Goal: Information Seeking & Learning: Stay updated

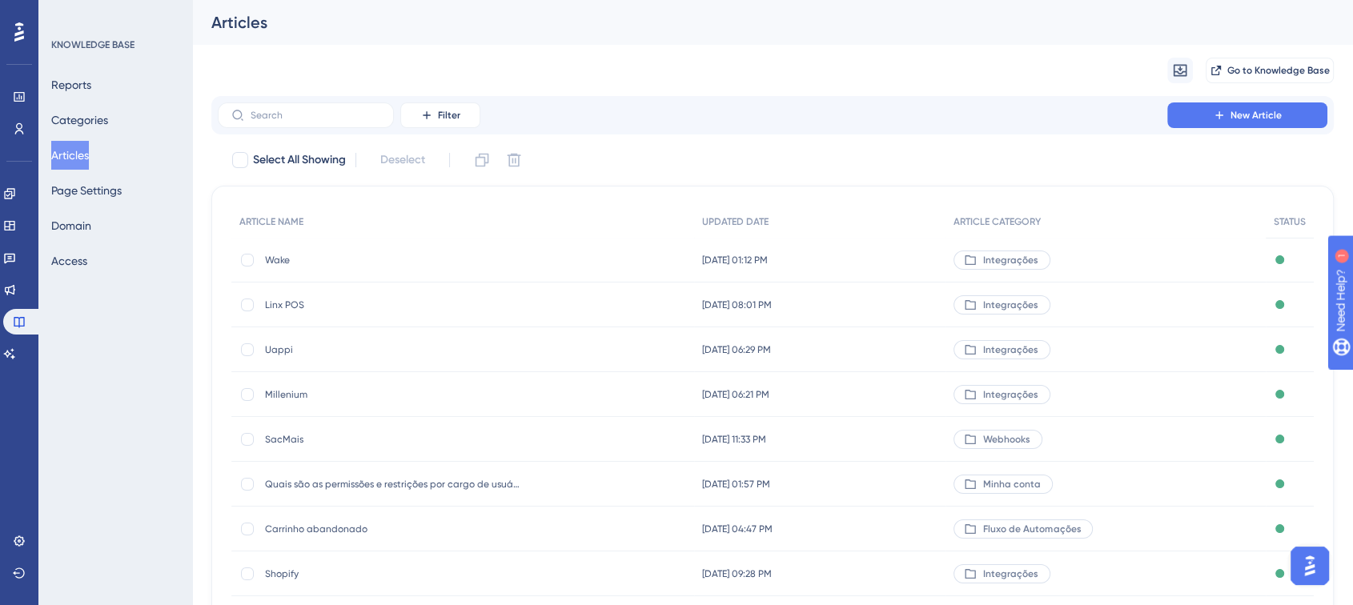
click at [23, 285] on div "LEAVE A REVIEW COPY SHARE LINK" at bounding box center [668, 335] width 1367 height 618
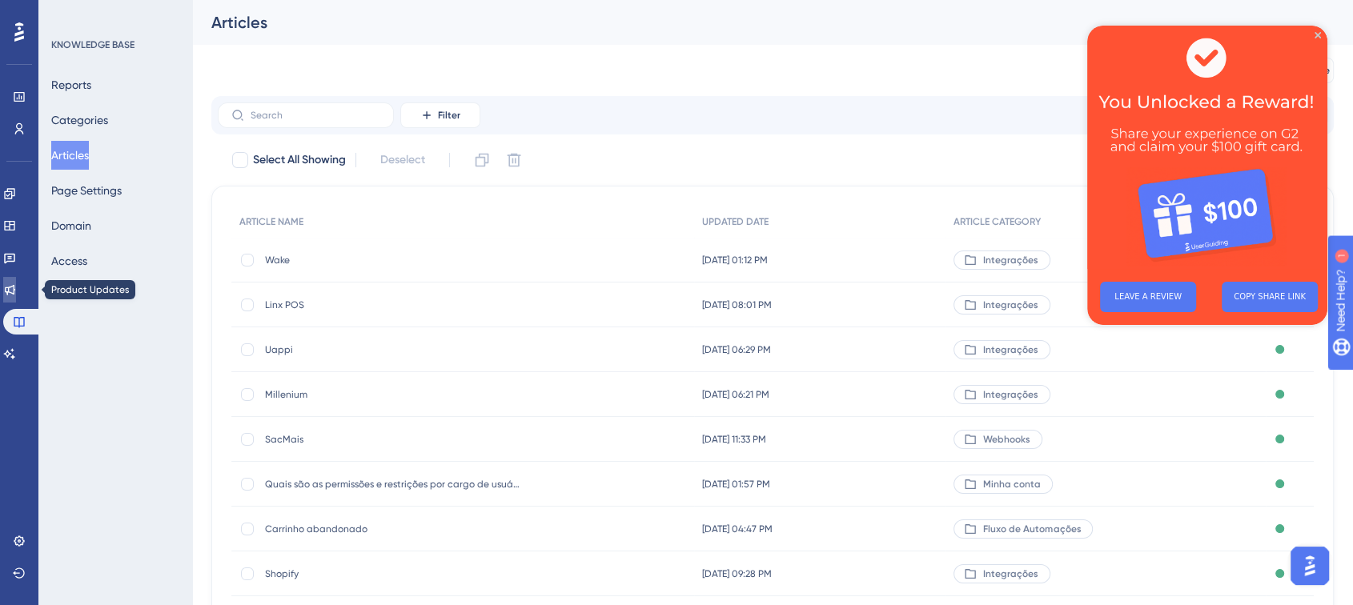
click at [15, 286] on icon at bounding box center [10, 290] width 10 height 10
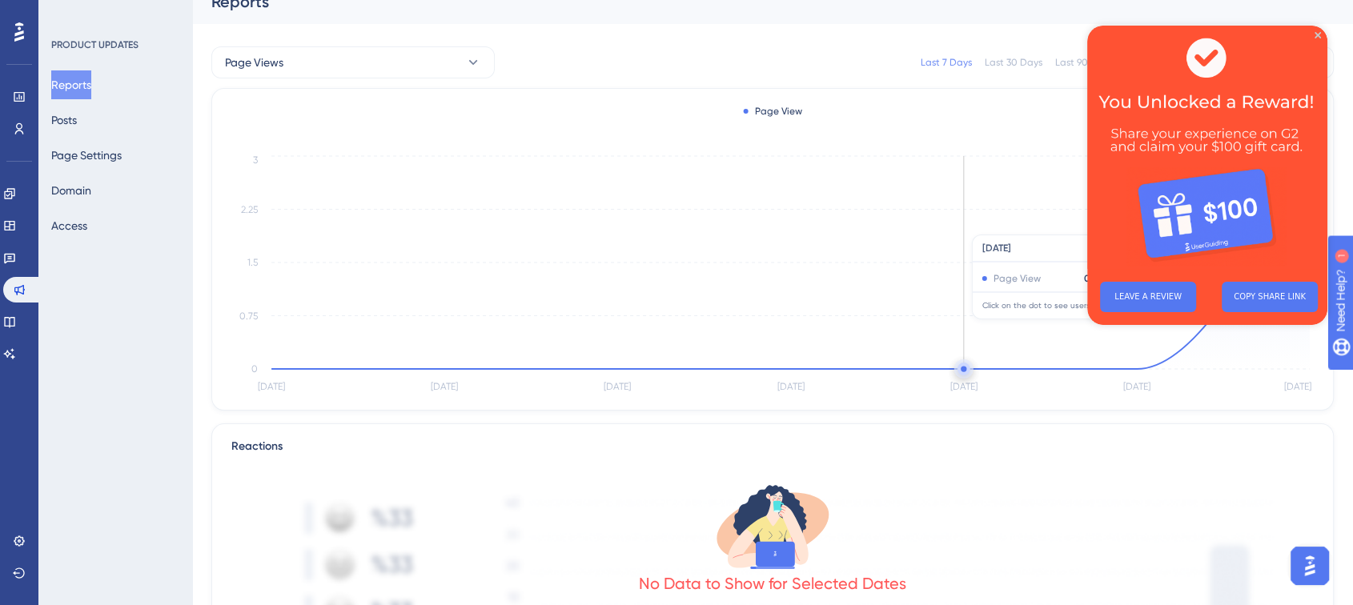
scroll to position [89, 0]
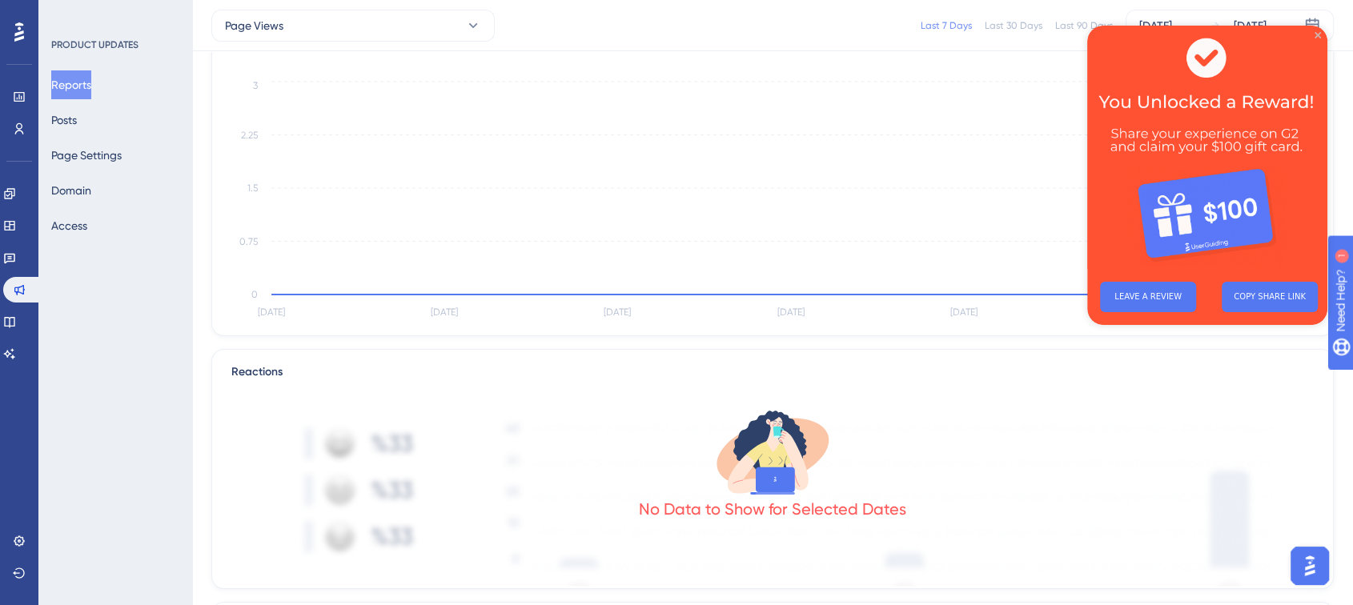
click at [1319, 32] on icon "Close Preview" at bounding box center [1318, 35] width 6 height 6
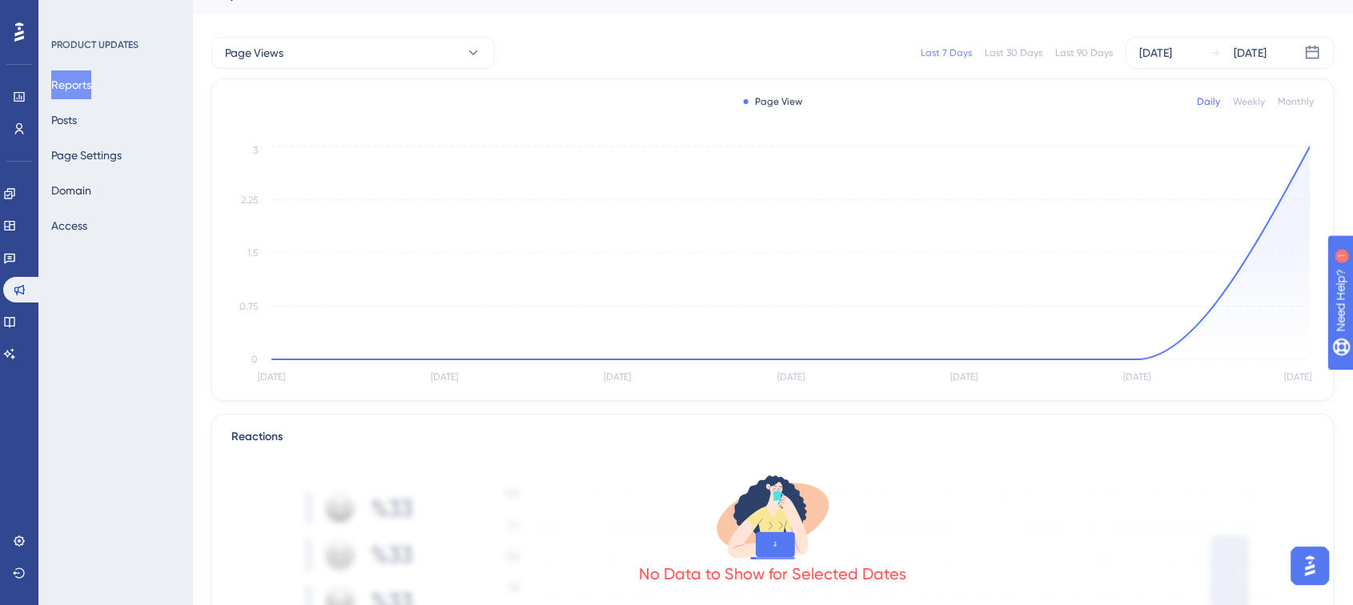
scroll to position [0, 0]
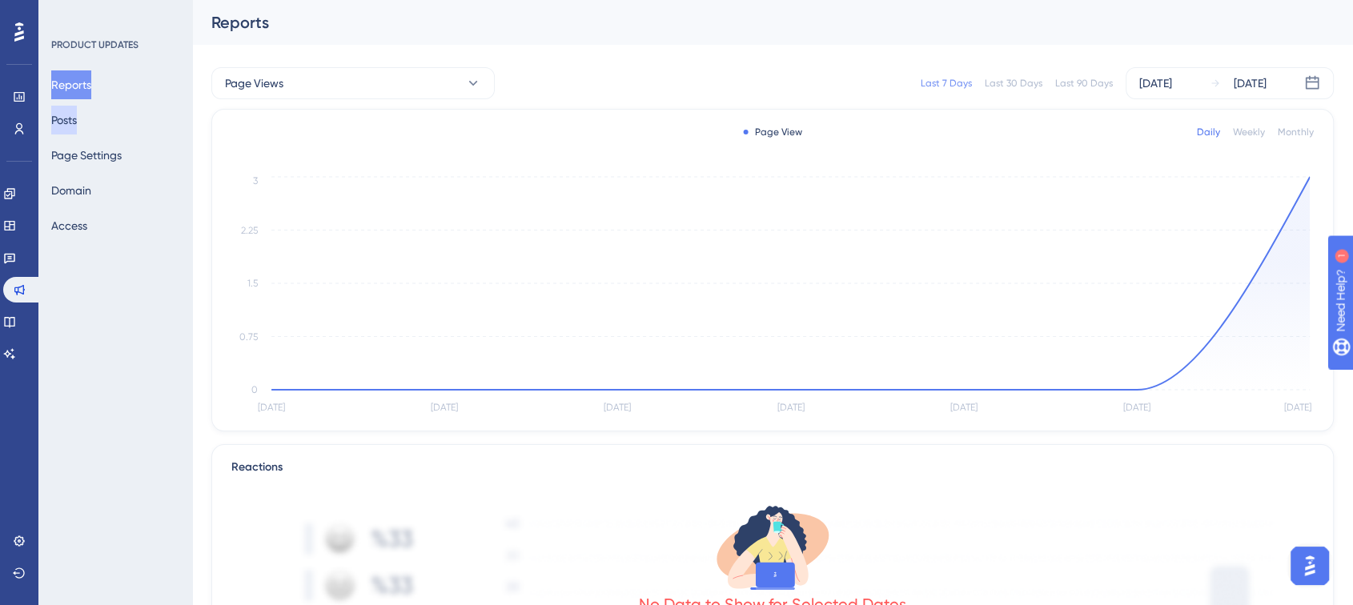
click at [77, 118] on button "Posts" at bounding box center [64, 120] width 26 height 29
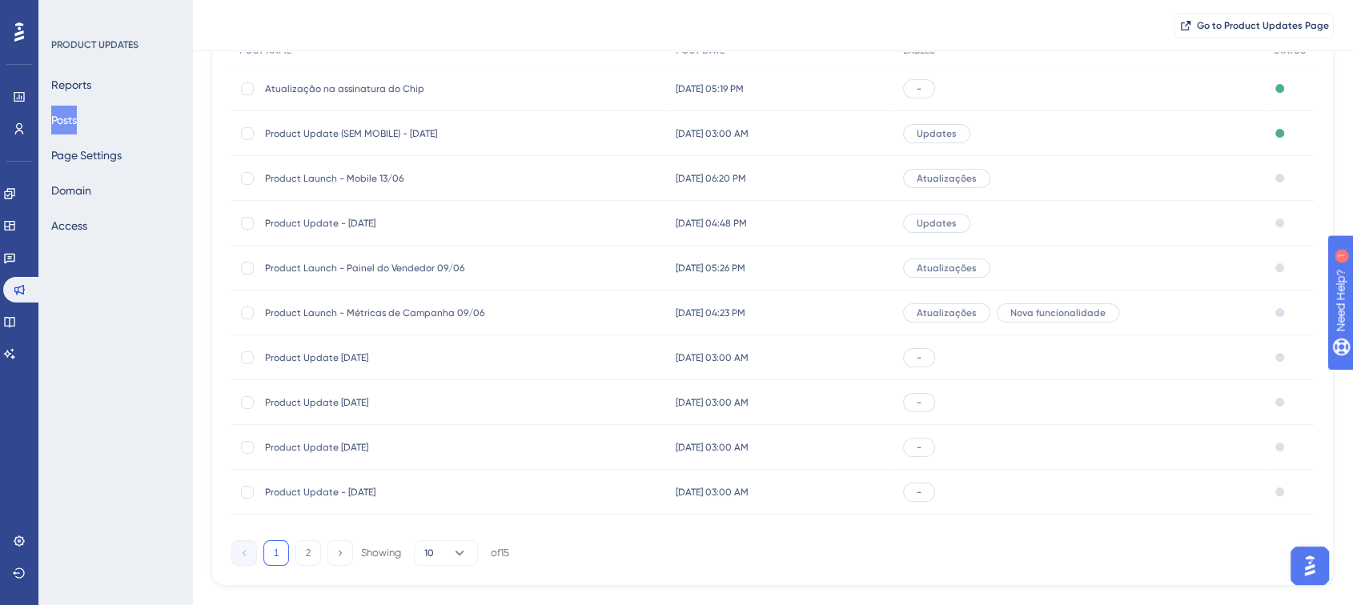
scroll to position [89, 0]
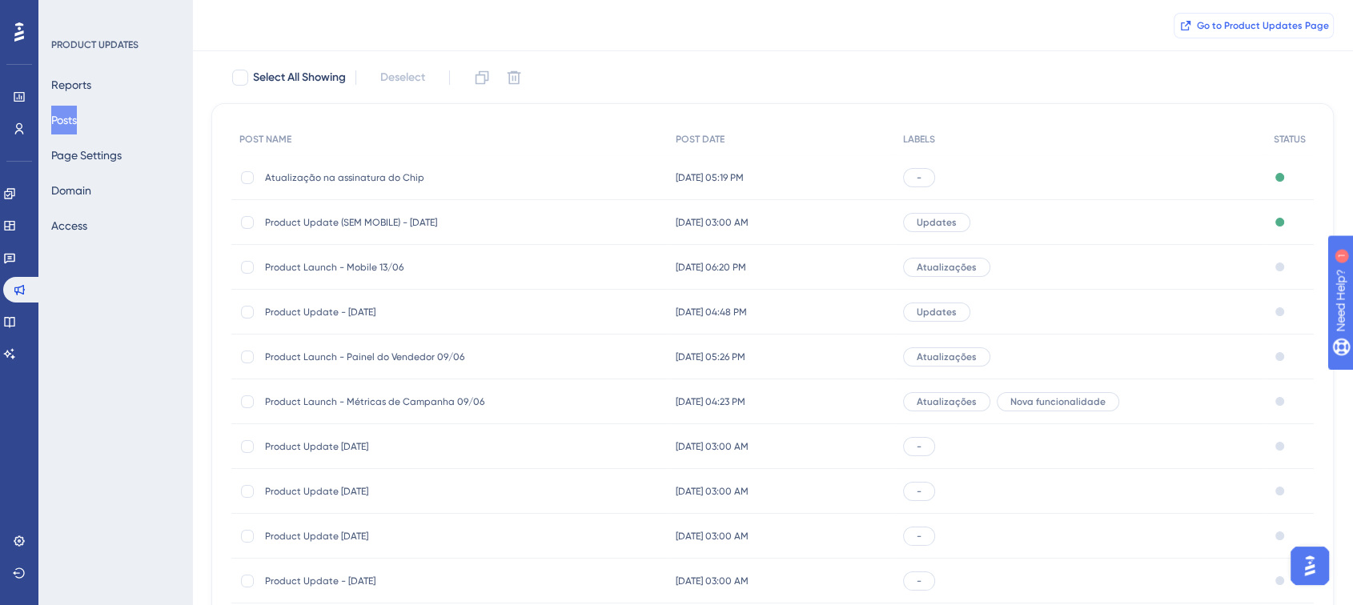
click at [1204, 19] on span "Go to Product Updates Page" at bounding box center [1263, 25] width 132 height 13
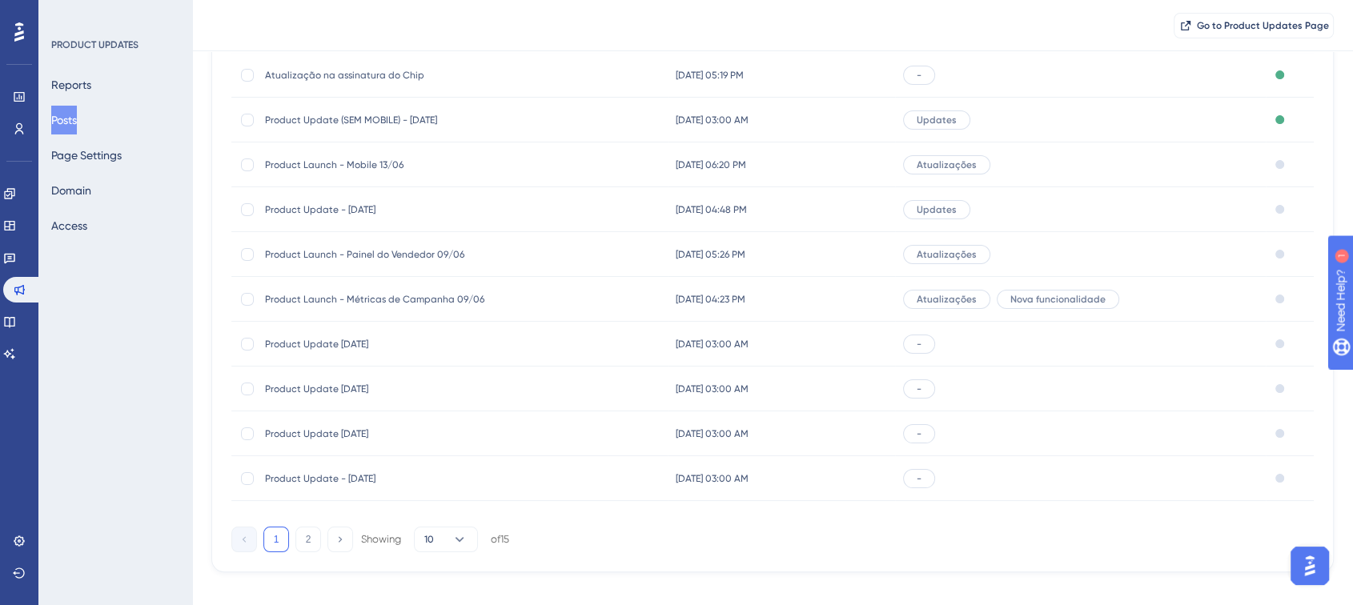
scroll to position [210, 0]
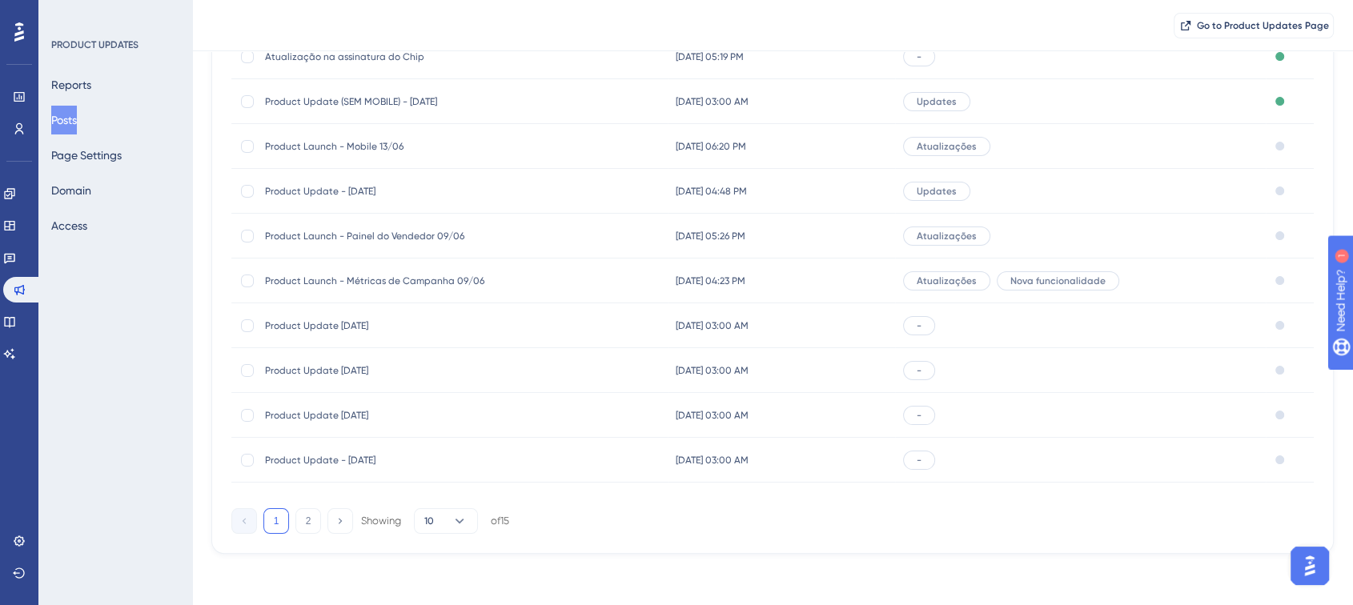
click at [355, 178] on div "Product Update - [DATE] Product Update - [DATE]" at bounding box center [393, 191] width 256 height 45
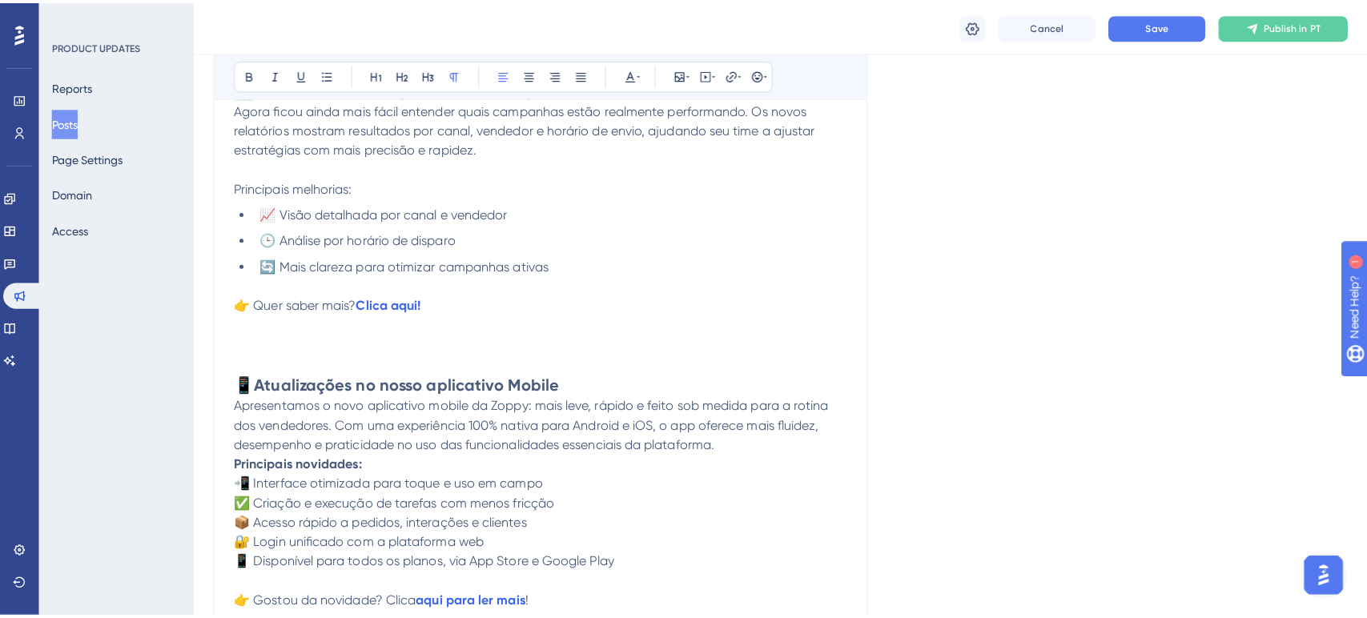
scroll to position [998, 0]
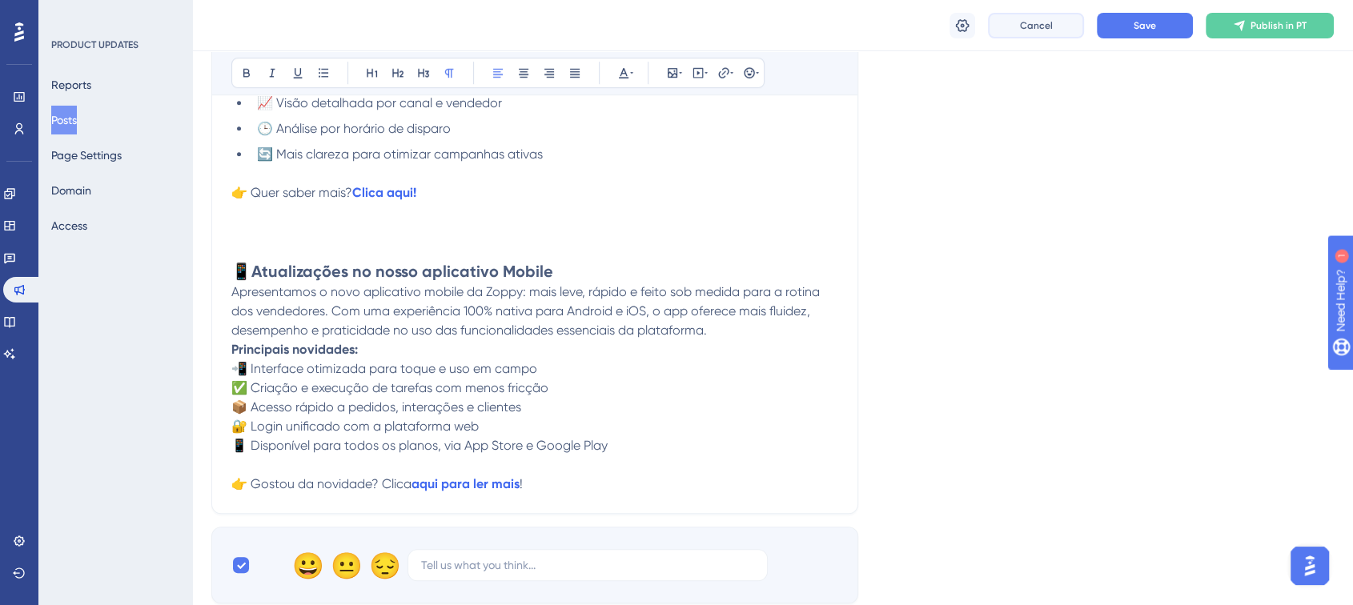
click at [1057, 29] on button "Cancel" at bounding box center [1036, 26] width 96 height 26
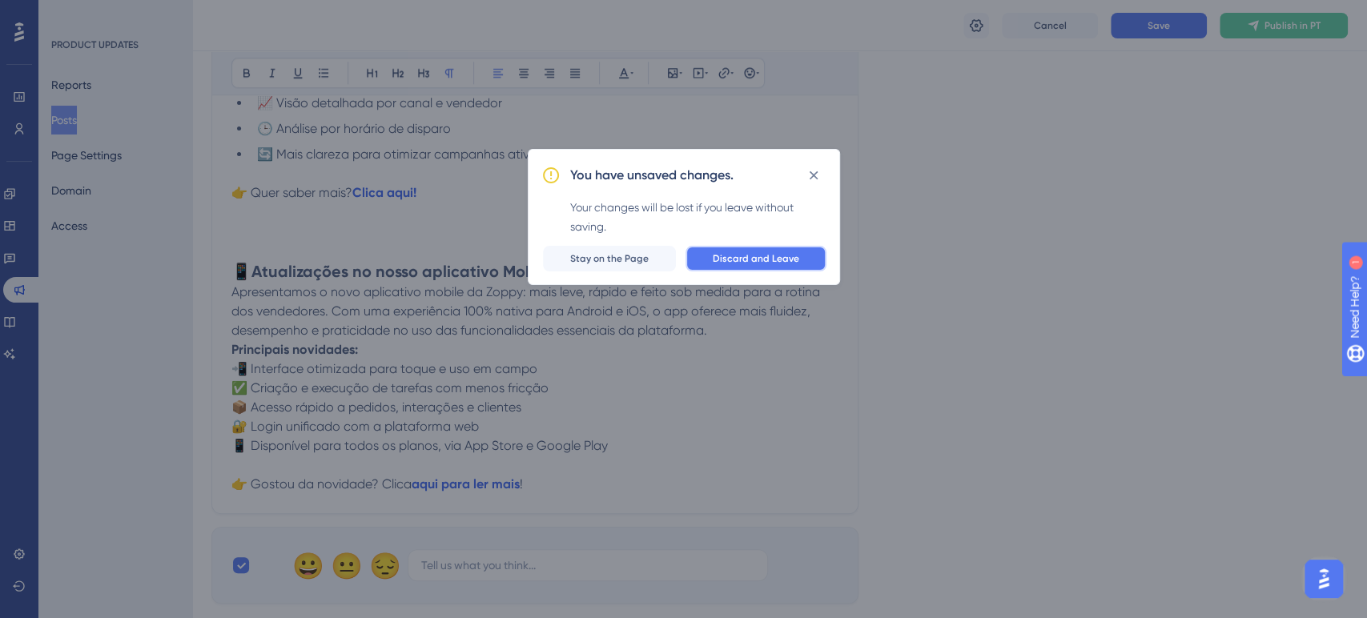
click at [727, 260] on span "Discard and Leave" at bounding box center [756, 258] width 86 height 13
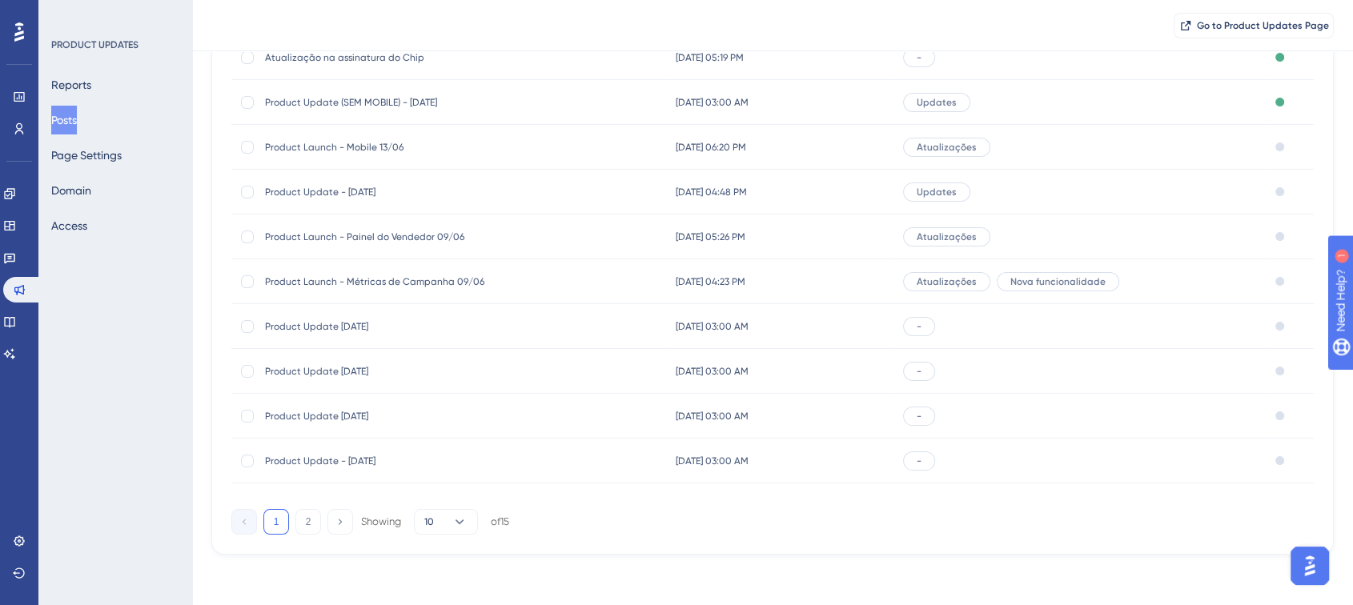
scroll to position [210, 0]
click at [303, 523] on button "2" at bounding box center [308, 521] width 26 height 26
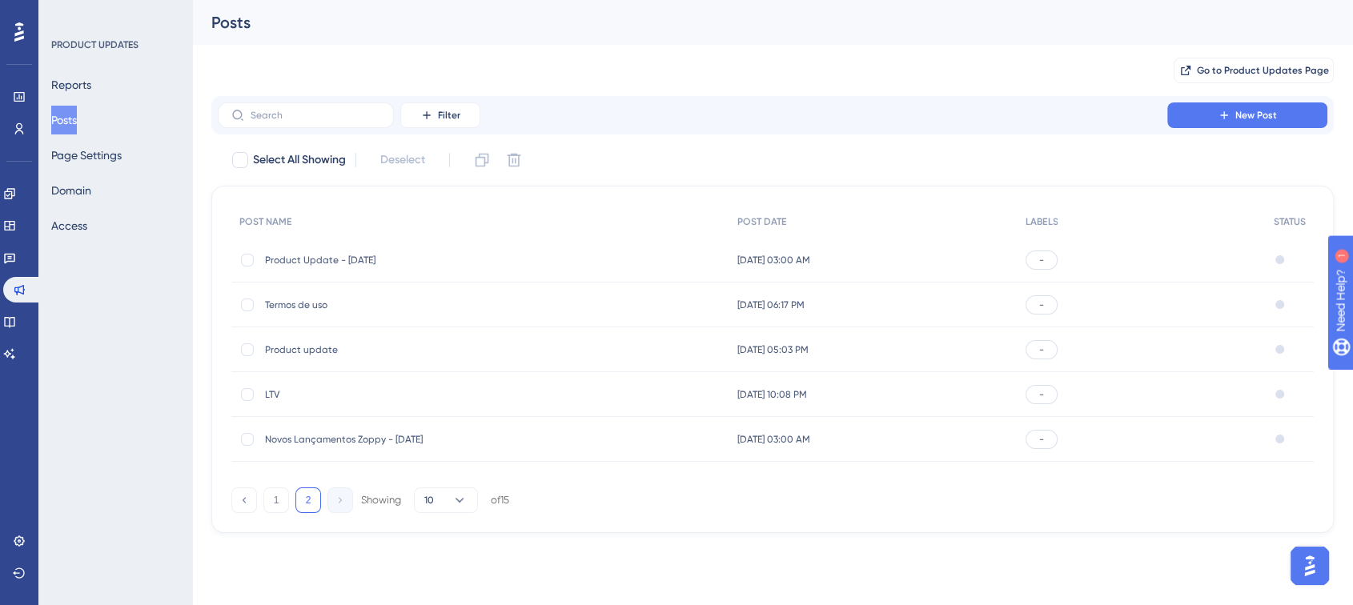
scroll to position [0, 0]
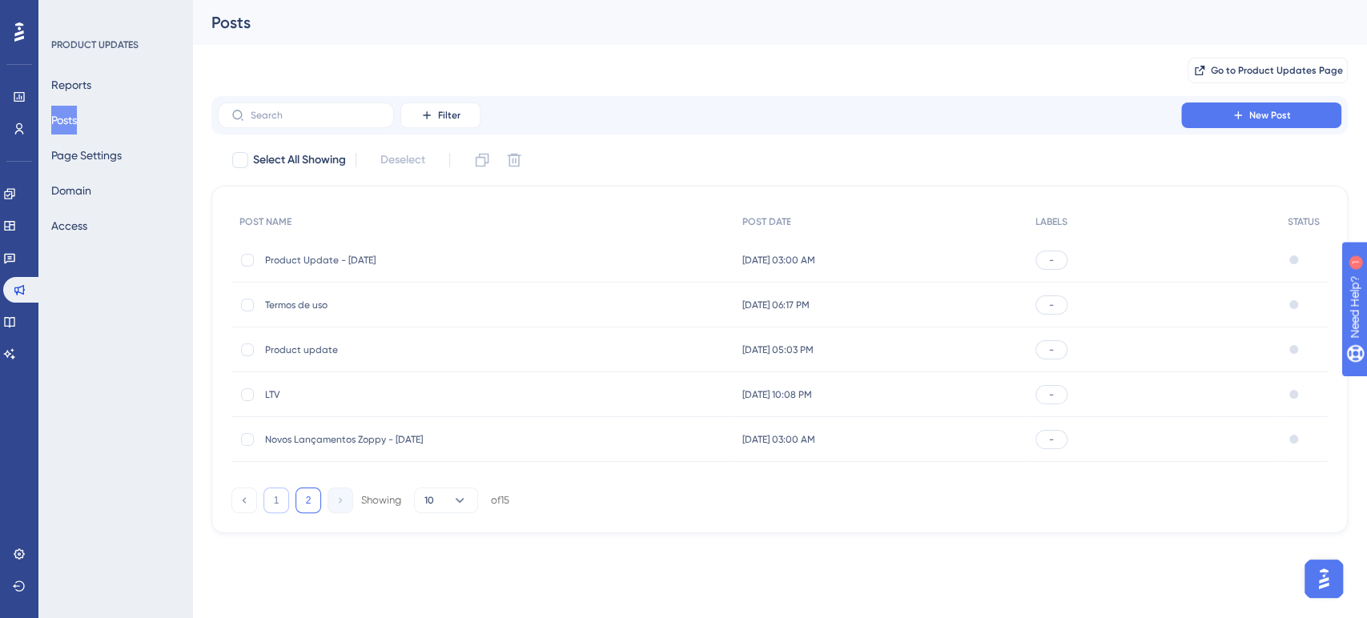
click at [276, 504] on button "1" at bounding box center [276, 501] width 26 height 26
